Goal: Task Accomplishment & Management: Use online tool/utility

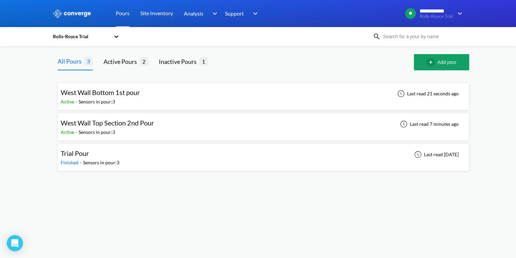
click at [113, 95] on span "West Wall Bottom 1st pour" at bounding box center [100, 92] width 79 height 8
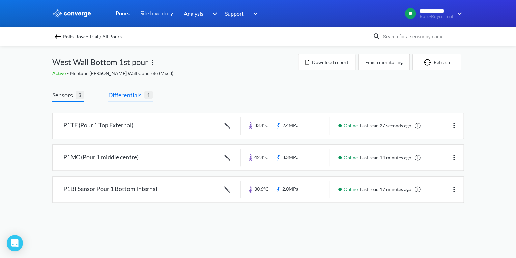
click at [143, 98] on span "Differentials" at bounding box center [126, 94] width 36 height 9
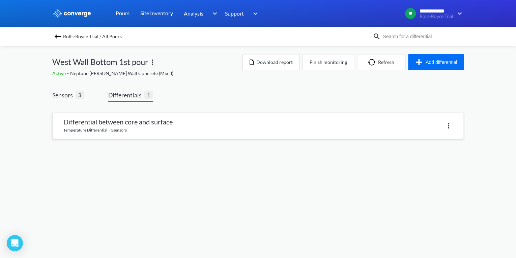
click at [415, 125] on div at bounding box center [355, 126] width 195 height 10
click at [448, 126] on img at bounding box center [449, 126] width 8 height 8
drag, startPoint x: 288, startPoint y: 131, endPoint x: 278, endPoint y: 132, distance: 9.5
click at [287, 131] on link at bounding box center [258, 126] width 411 height 26
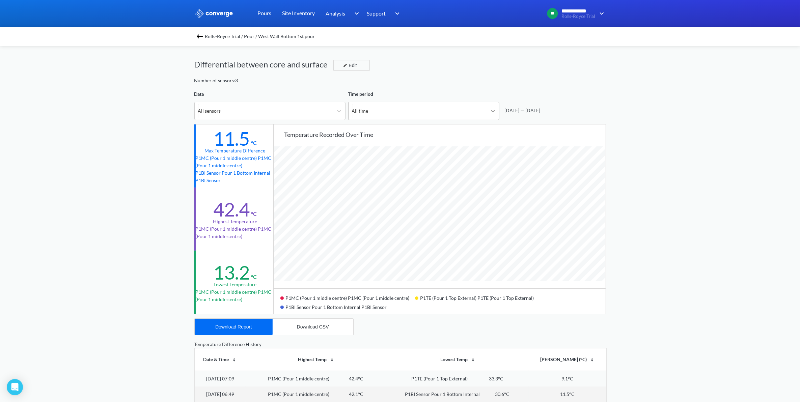
click at [494, 110] on icon at bounding box center [493, 111] width 7 height 7
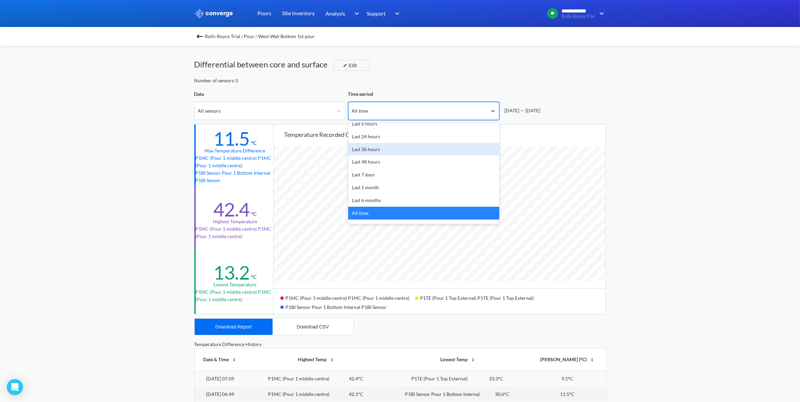
click at [403, 151] on div "Last 36 hours" at bounding box center [423, 149] width 151 height 13
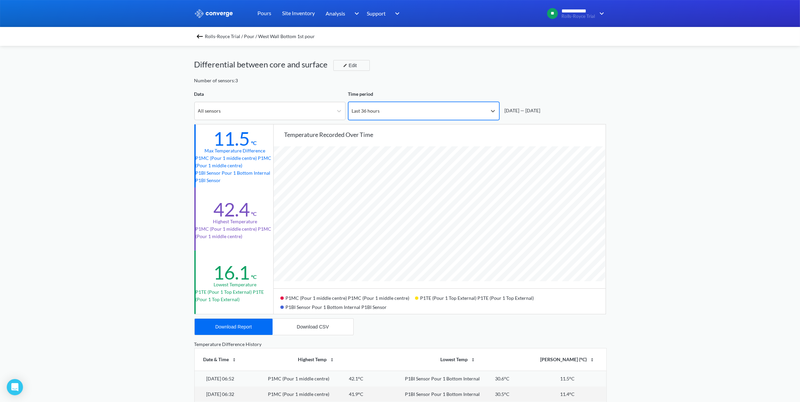
scroll to position [566, 800]
click at [493, 115] on div at bounding box center [493, 111] width 12 height 12
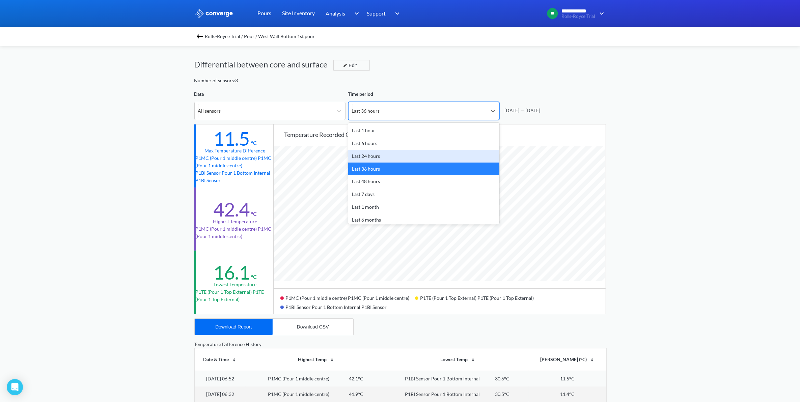
click at [423, 156] on div "Last 24 hours" at bounding box center [423, 156] width 151 height 13
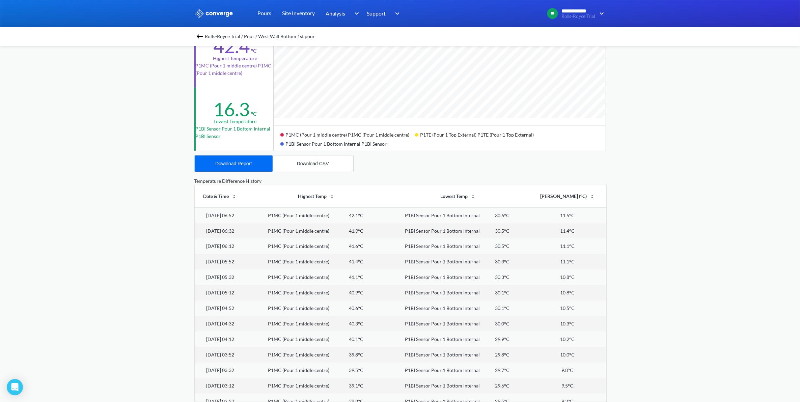
scroll to position [0, 0]
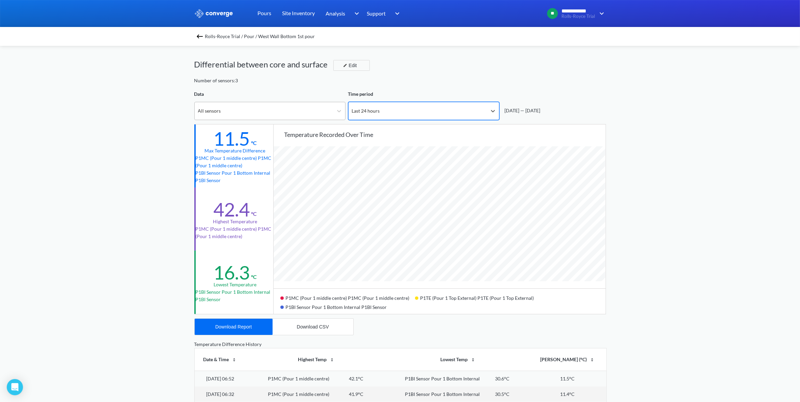
click at [291, 110] on div "All sensors" at bounding box center [264, 111] width 138 height 18
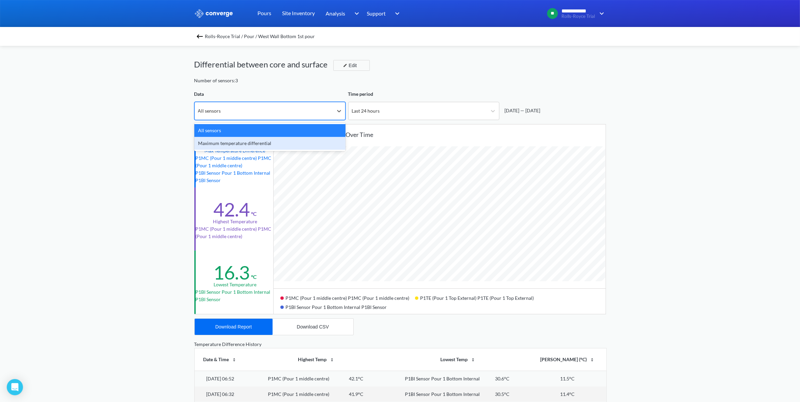
click at [230, 142] on div "Maximum temperature differential" at bounding box center [269, 143] width 151 height 13
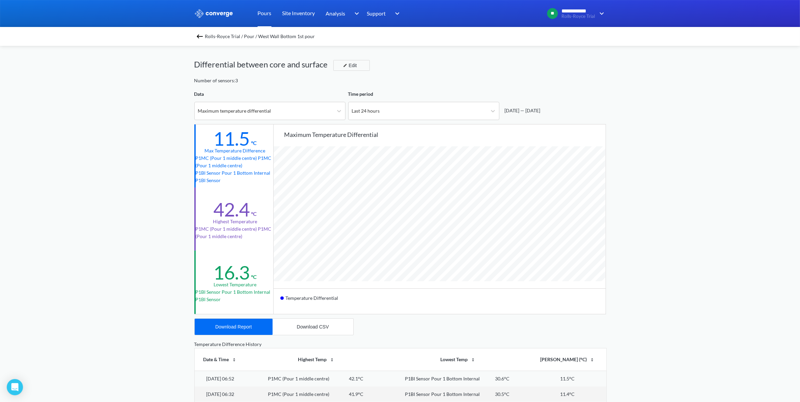
click at [264, 9] on link "Pours" at bounding box center [265, 13] width 14 height 27
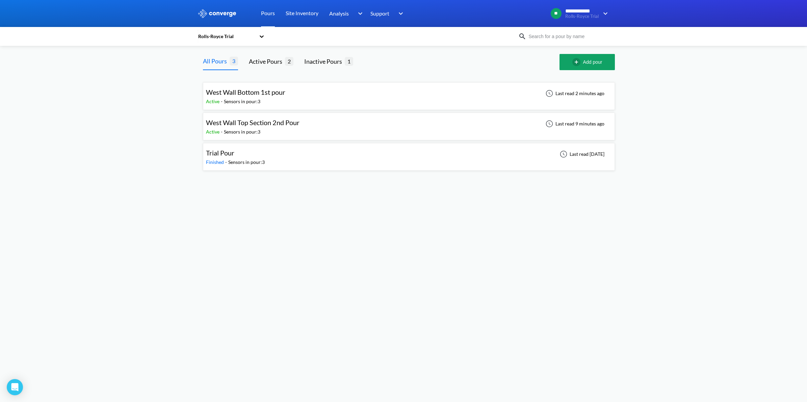
click at [405, 95] on div "West Wall Bottom 1st pour Active - Sensors in pour: 3 Last read 2 minutes ago" at bounding box center [409, 96] width 406 height 22
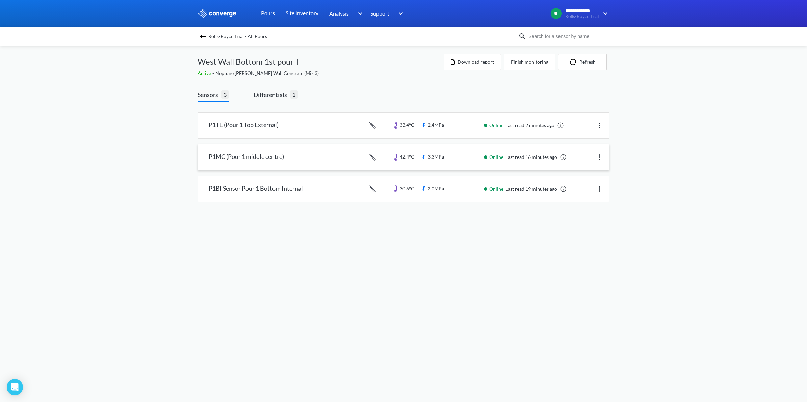
click at [516, 160] on img at bounding box center [599, 157] width 8 height 8
click at [307, 165] on link at bounding box center [403, 157] width 411 height 26
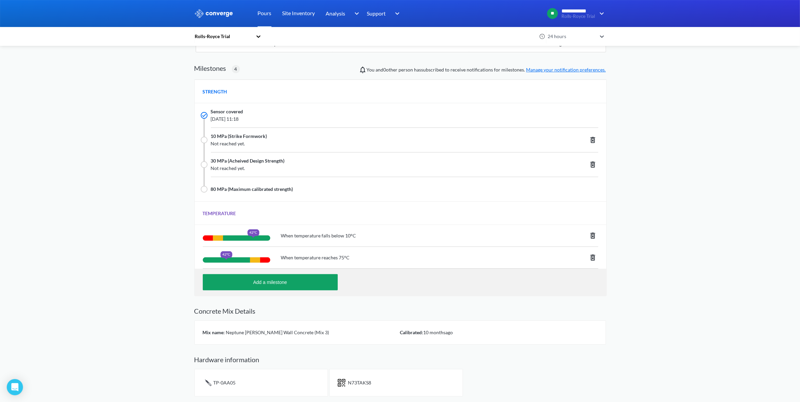
scroll to position [549, 412]
click at [308, 257] on span "When temperature reaches 75°C" at bounding box center [315, 257] width 69 height 7
click at [269, 257] on button "Add a milestone" at bounding box center [270, 282] width 135 height 16
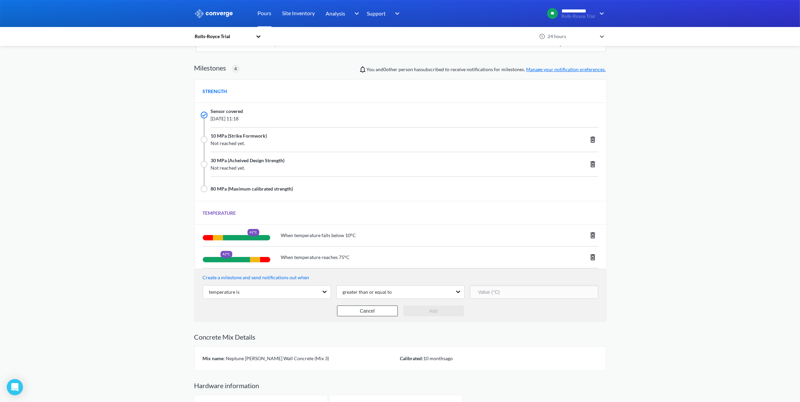
click at [486, 257] on input "number" at bounding box center [534, 293] width 128 height 14
type input "70"
click at [419, 257] on button "Add" at bounding box center [433, 311] width 61 height 11
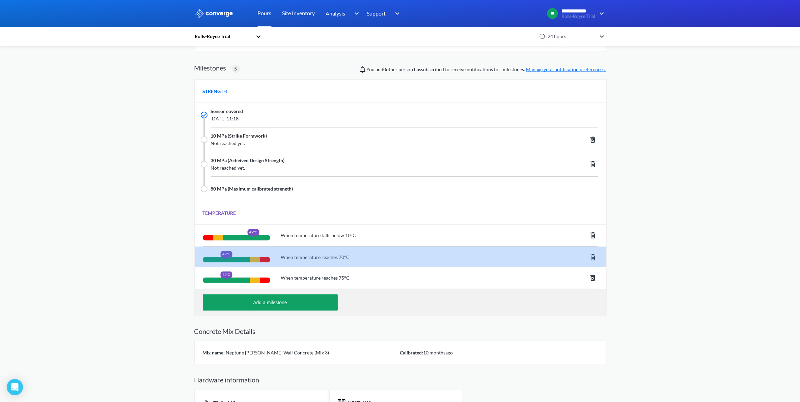
scroll to position [570, 412]
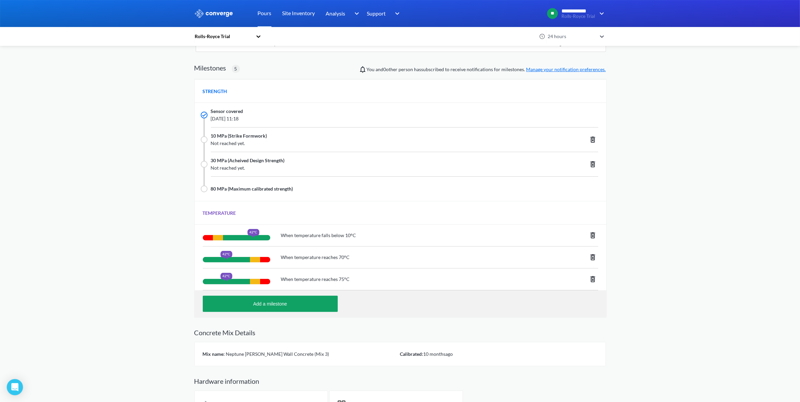
click at [516, 257] on icon at bounding box center [593, 279] width 5 height 6
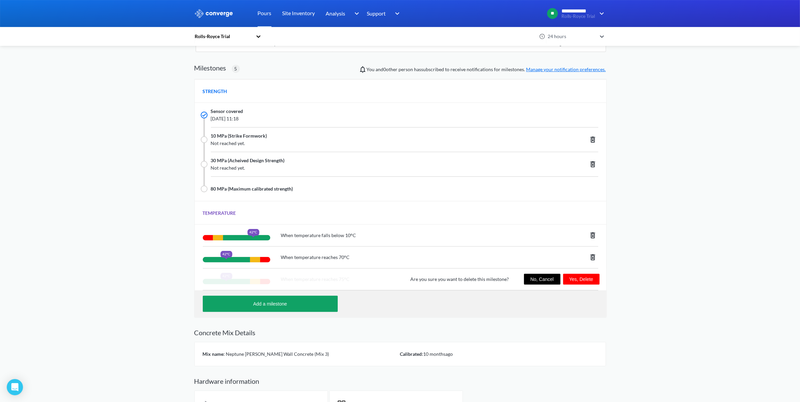
click at [516, 257] on button "Yes, Delete" at bounding box center [581, 279] width 36 height 11
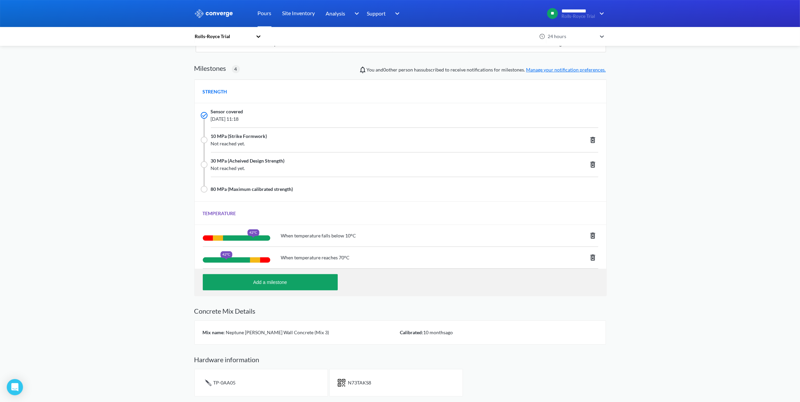
scroll to position [0, 0]
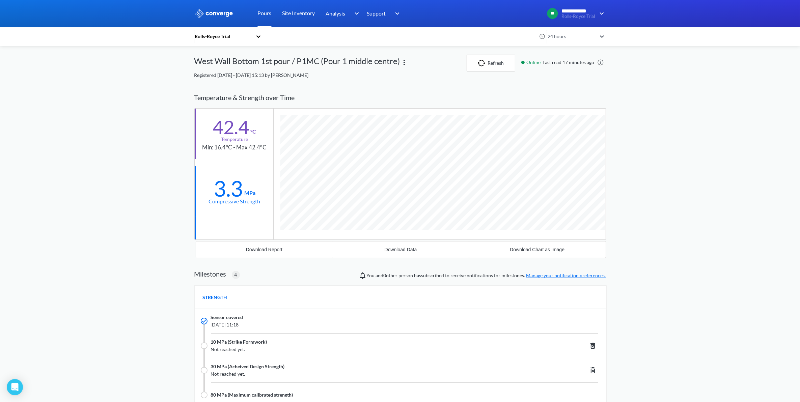
click at [263, 16] on link "Pours" at bounding box center [265, 13] width 14 height 27
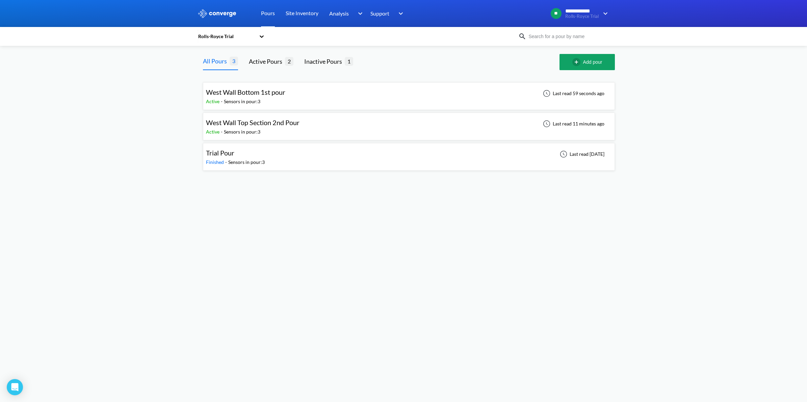
click at [256, 98] on div "Sensors in pour: 3" at bounding box center [242, 101] width 36 height 7
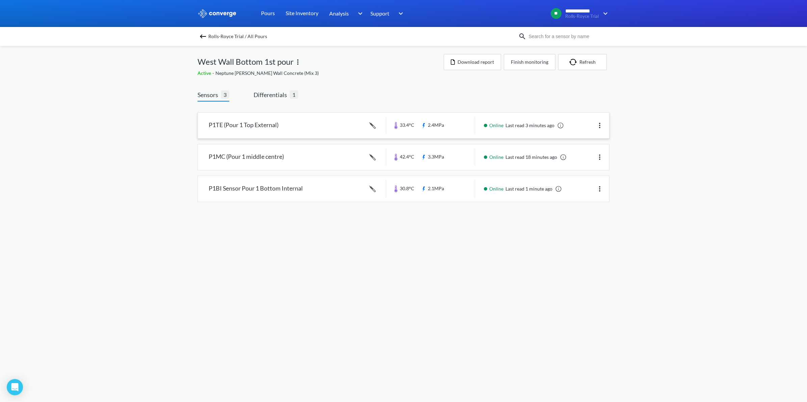
click at [244, 127] on link at bounding box center [403, 126] width 411 height 26
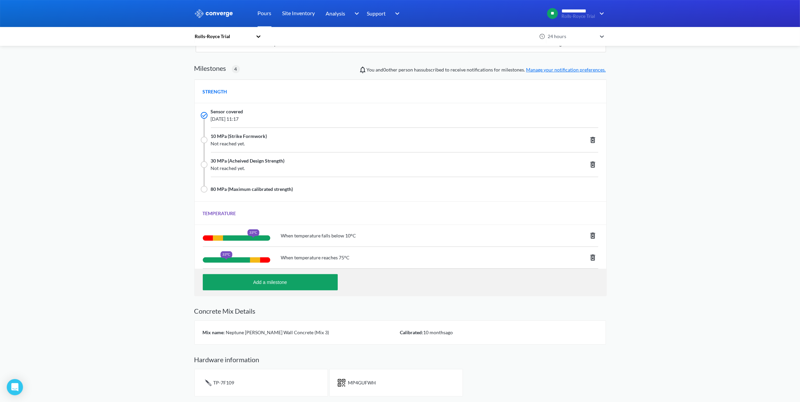
scroll to position [549, 412]
click at [291, 257] on button "Add a milestone" at bounding box center [270, 282] width 135 height 16
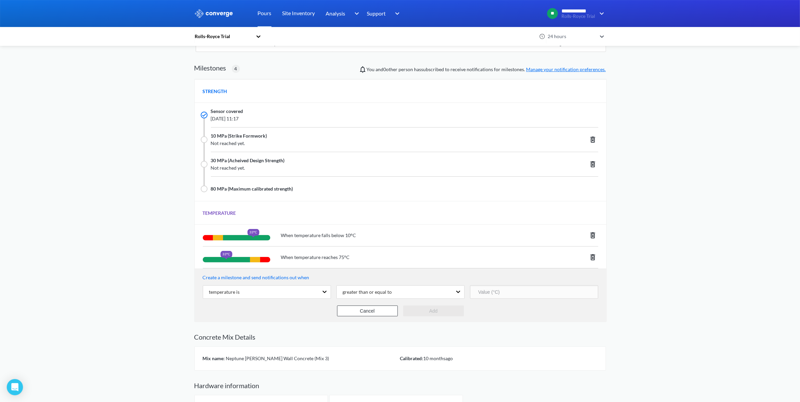
scroll to position [576, 412]
click at [510, 257] on input "number" at bounding box center [534, 293] width 128 height 14
type input "70"
click at [427, 257] on button "Add" at bounding box center [433, 311] width 61 height 11
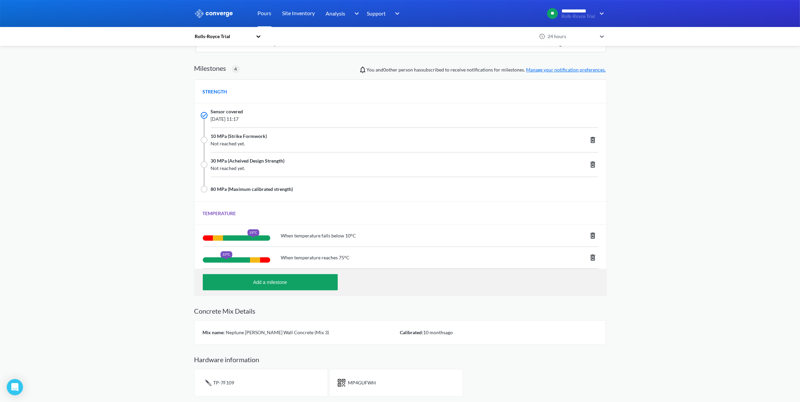
scroll to position [0, 0]
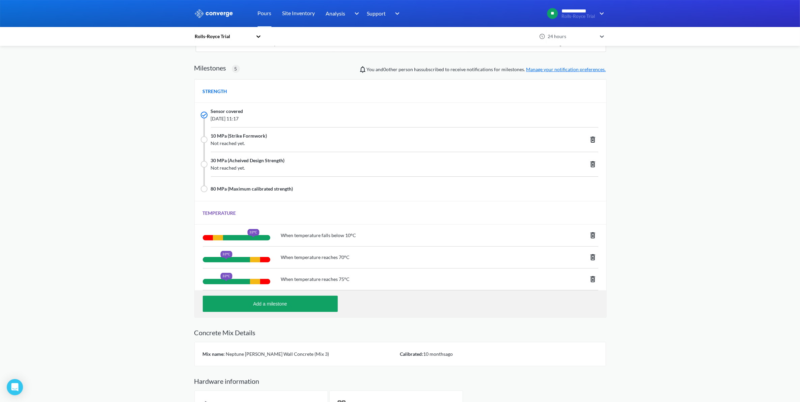
click at [516, 257] on icon at bounding box center [593, 279] width 5 height 6
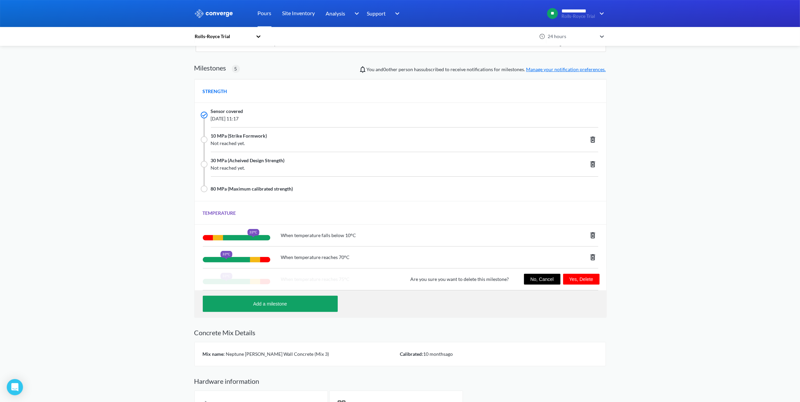
click at [516, 257] on button "Yes, Delete" at bounding box center [581, 279] width 36 height 11
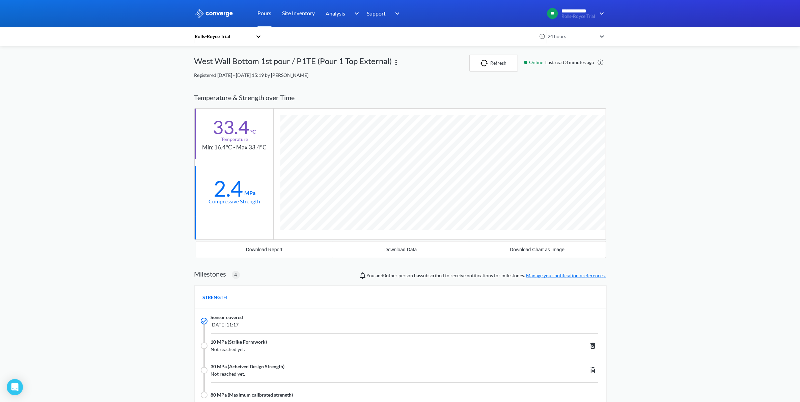
click at [260, 40] on div at bounding box center [258, 37] width 7 height 16
click at [118, 54] on div "**********" at bounding box center [400, 304] width 800 height 608
click at [222, 39] on div "Rolls-Royce Trial" at bounding box center [223, 36] width 58 height 7
click at [169, 125] on div "**********" at bounding box center [400, 304] width 800 height 608
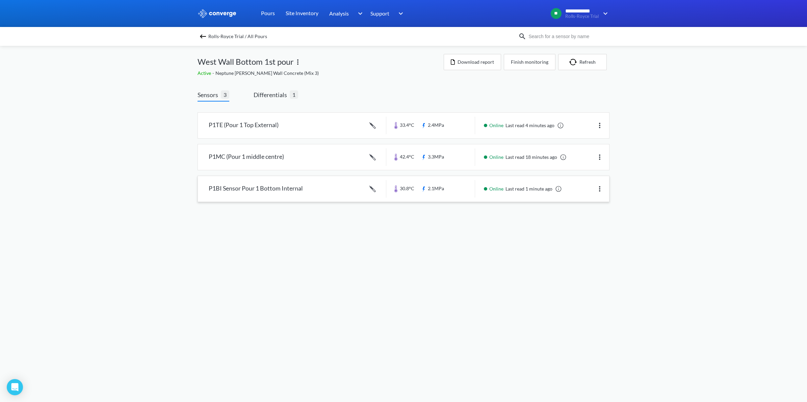
click at [281, 189] on link at bounding box center [403, 189] width 411 height 26
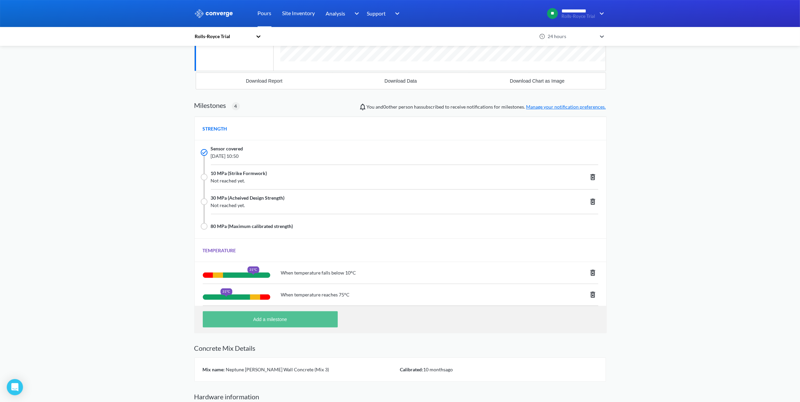
click at [308, 257] on button "Add a milestone" at bounding box center [270, 320] width 135 height 16
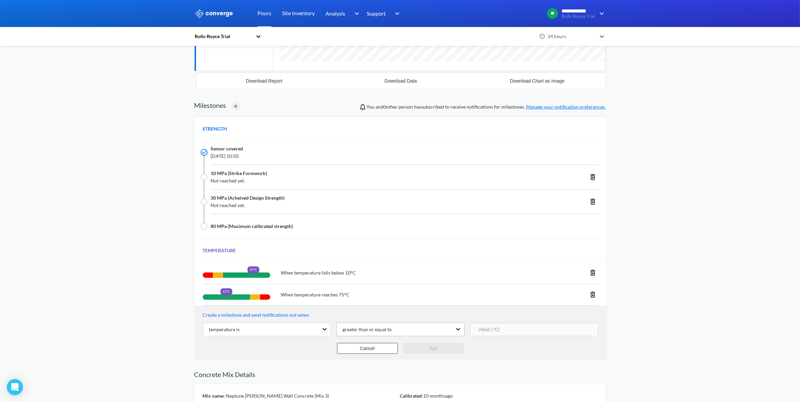
click at [387, 257] on div "greater than or equal to" at bounding box center [365, 329] width 55 height 7
click at [494, 257] on input "number" at bounding box center [534, 330] width 128 height 14
type input "70"
click at [436, 257] on button "Add" at bounding box center [433, 348] width 61 height 11
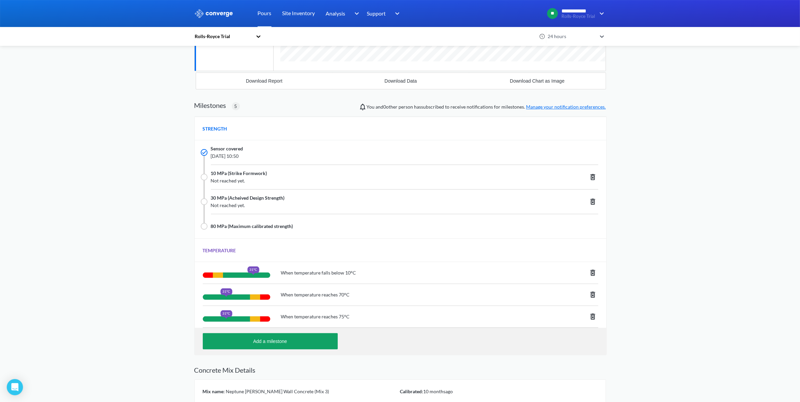
click at [516, 257] on icon at bounding box center [593, 317] width 8 height 8
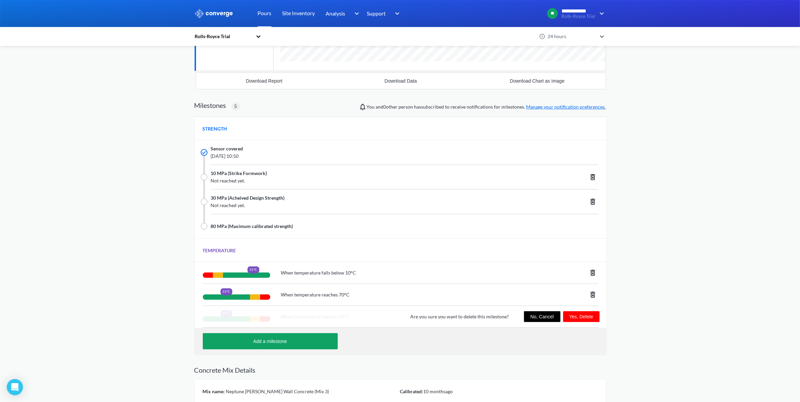
click at [516, 257] on button "Yes, Delete" at bounding box center [581, 317] width 36 height 11
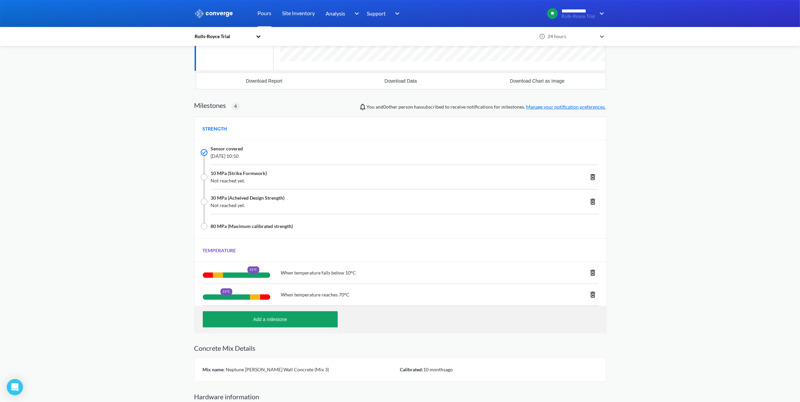
click at [443, 257] on h2 "Concrete Mix Details" at bounding box center [400, 348] width 412 height 8
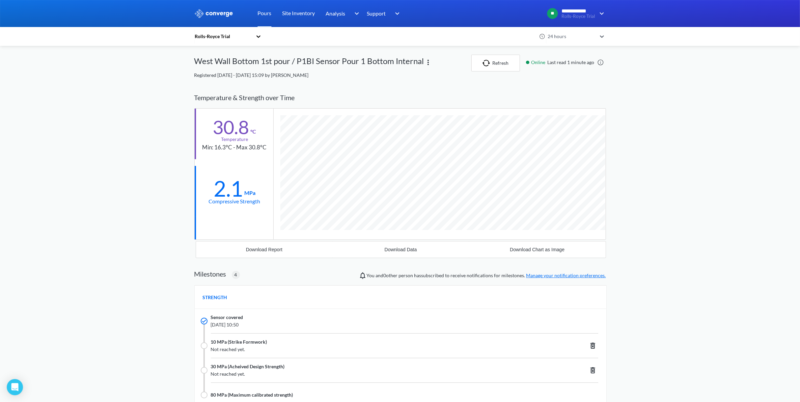
click at [236, 62] on div "West Wall Bottom 1st pour / P1BI Sensor Pour 1 Bottom Internal" at bounding box center [309, 63] width 230 height 17
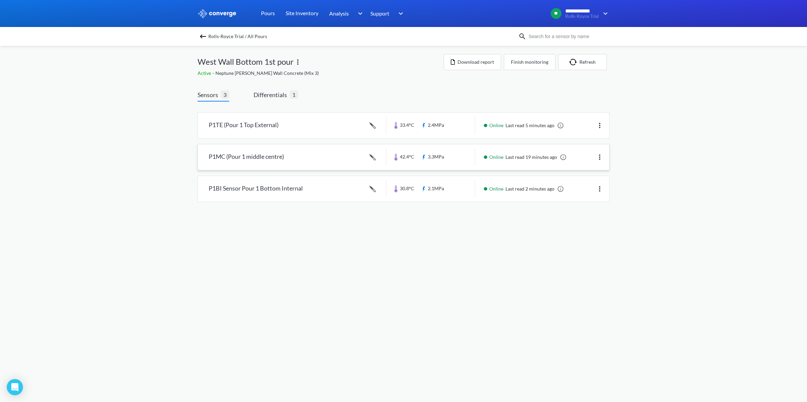
click at [275, 156] on link at bounding box center [403, 157] width 411 height 26
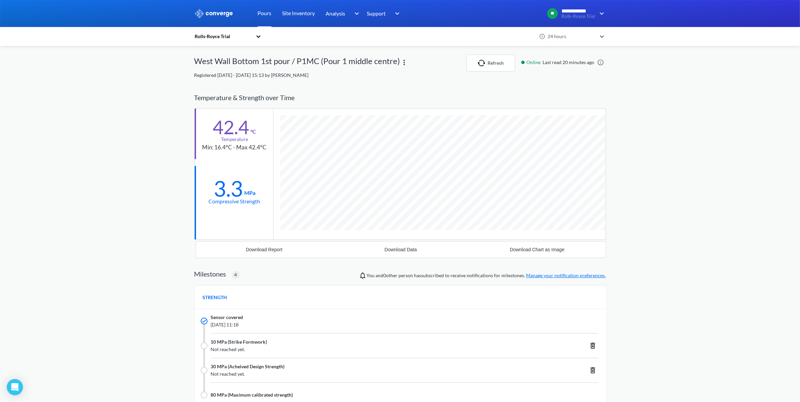
scroll to position [549, 412]
click at [480, 64] on img "button" at bounding box center [483, 63] width 10 height 7
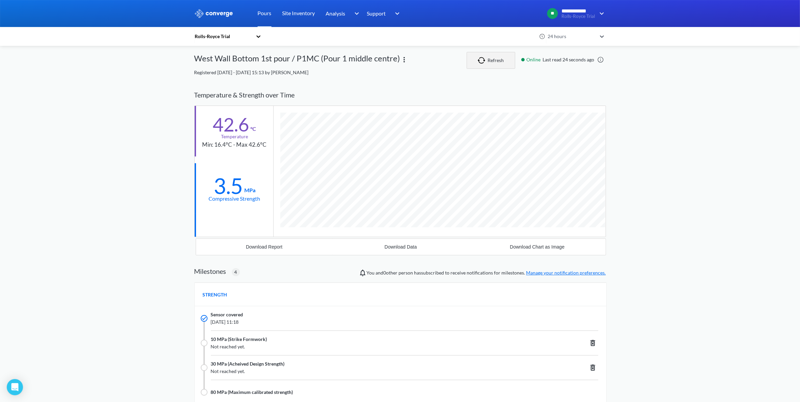
scroll to position [0, 0]
